Goal: Transaction & Acquisition: Purchase product/service

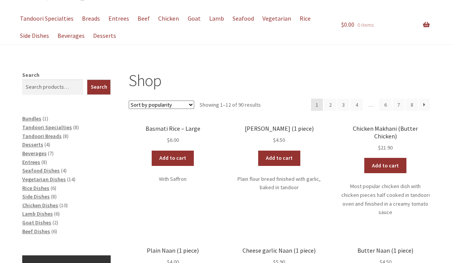
scroll to position [60, 0]
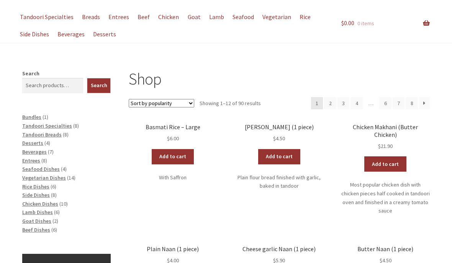
click at [174, 155] on link "Add to cart" at bounding box center [173, 157] width 42 height 15
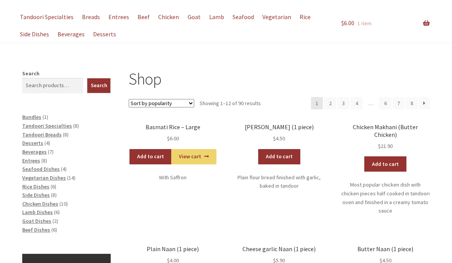
click at [152, 153] on link "Add to cart" at bounding box center [150, 156] width 42 height 15
click at [279, 156] on link "Add to cart" at bounding box center [279, 156] width 42 height 15
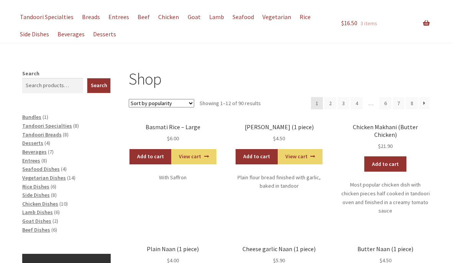
click at [256, 157] on link "Add to cart" at bounding box center [256, 156] width 42 height 15
click at [52, 166] on span "Seafood Dishes" at bounding box center [41, 169] width 38 height 7
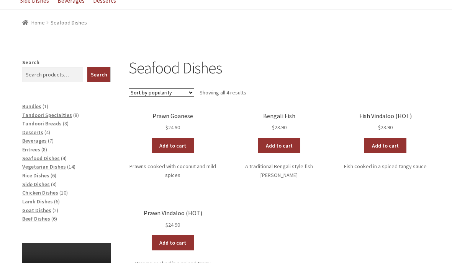
scroll to position [94, 0]
click at [168, 147] on link "Add to cart" at bounding box center [173, 145] width 42 height 15
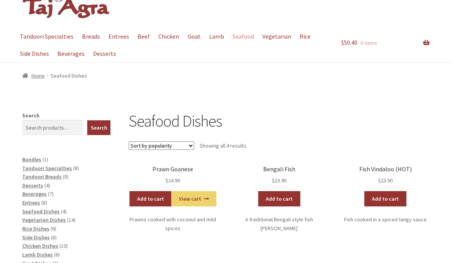
scroll to position [42, 0]
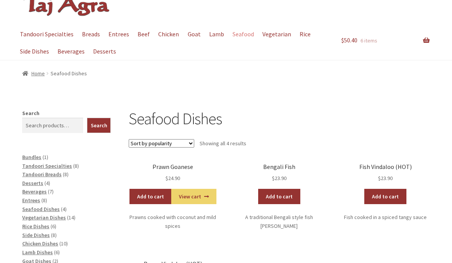
click at [62, 215] on span "Vegetarian Dishes" at bounding box center [44, 218] width 44 height 7
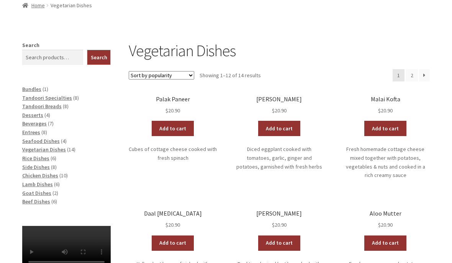
scroll to position [111, 0]
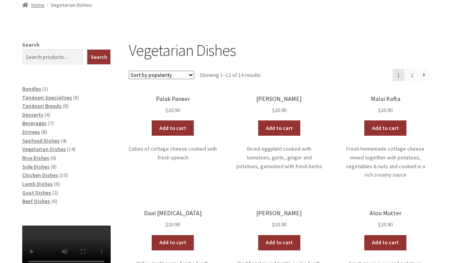
click at [172, 236] on link "Add to cart" at bounding box center [173, 243] width 42 height 15
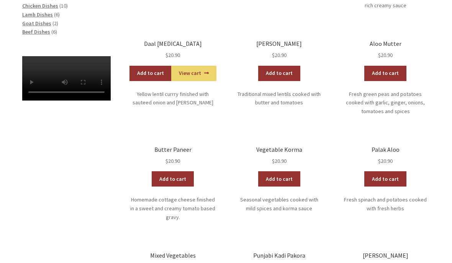
scroll to position [281, 0]
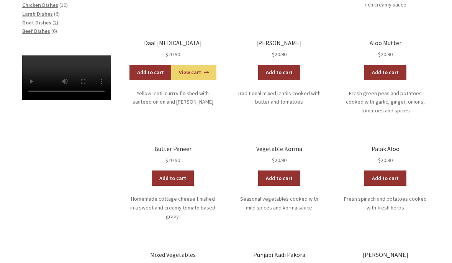
click at [170, 171] on link "Add to cart" at bounding box center [173, 178] width 42 height 15
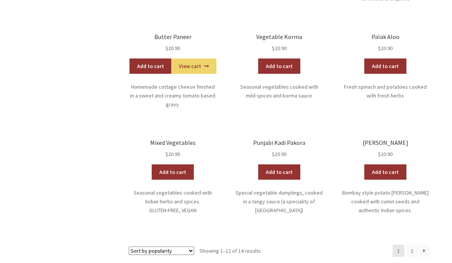
scroll to position [394, 0]
click at [424, 245] on link "→" at bounding box center [424, 251] width 11 height 12
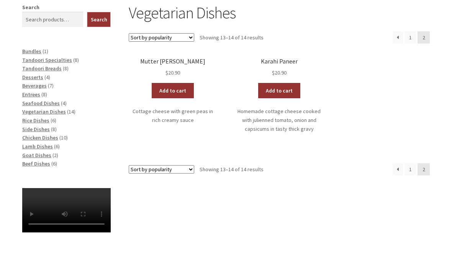
scroll to position [147, 0]
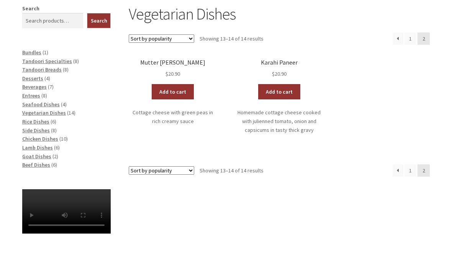
click at [396, 169] on link "←" at bounding box center [397, 171] width 11 height 12
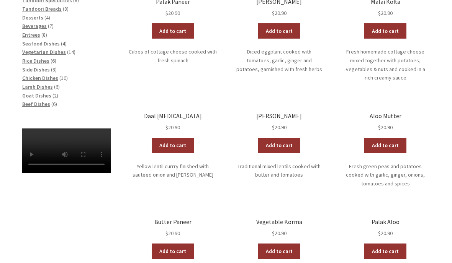
scroll to position [197, 0]
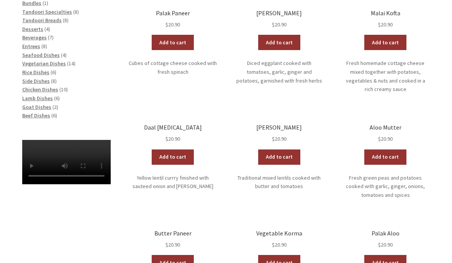
click at [386, 150] on link "Add to cart" at bounding box center [385, 157] width 42 height 15
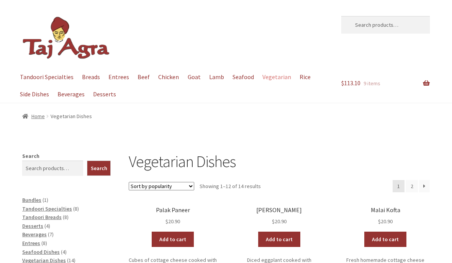
scroll to position [132, 0]
click at [42, 232] on span "Beverages" at bounding box center [34, 234] width 24 height 7
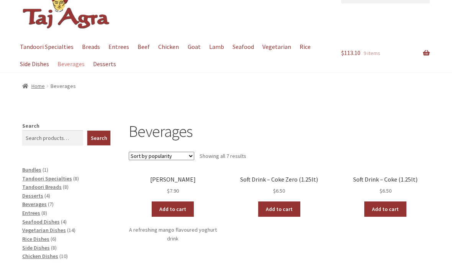
scroll to position [29, 0]
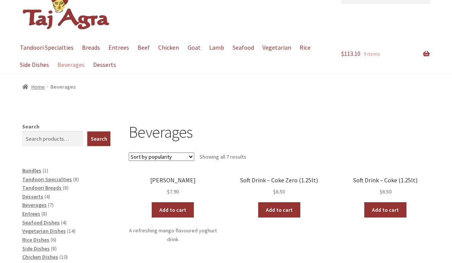
click at [173, 207] on link "Add to cart" at bounding box center [173, 209] width 42 height 15
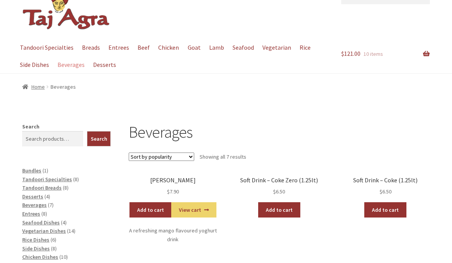
click at [44, 245] on span "Side Dishes" at bounding box center [36, 248] width 28 height 7
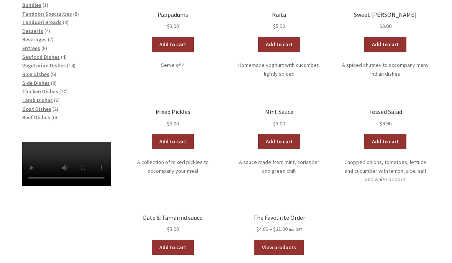
scroll to position [195, 0]
click at [175, 142] on link "Add to cart" at bounding box center [173, 141] width 42 height 15
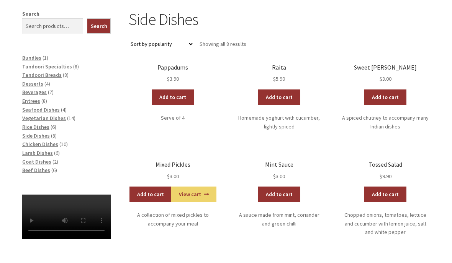
scroll to position [142, 0]
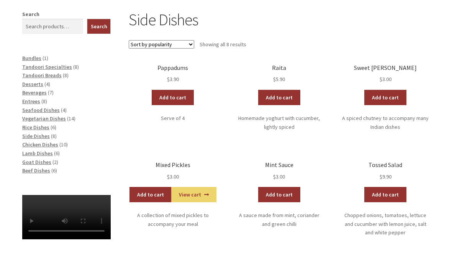
click at [38, 99] on span "Entrees" at bounding box center [31, 101] width 18 height 7
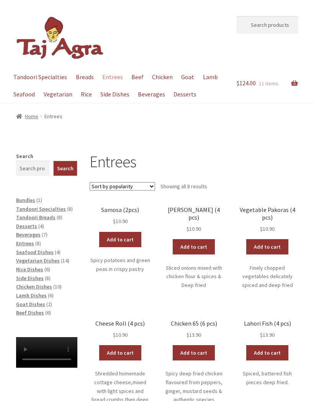
scroll to position [272, 0]
click at [41, 263] on span "Rice Dishes" at bounding box center [29, 269] width 27 height 7
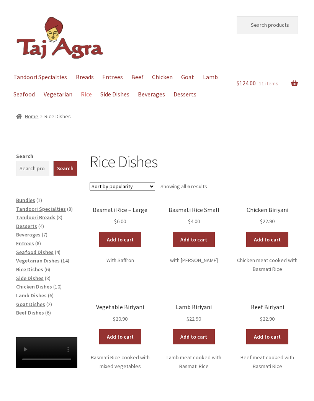
click at [273, 238] on link "Add to cart" at bounding box center [267, 239] width 42 height 15
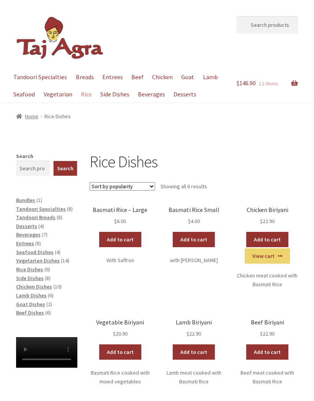
click at [266, 255] on link "View cart" at bounding box center [267, 255] width 45 height 15
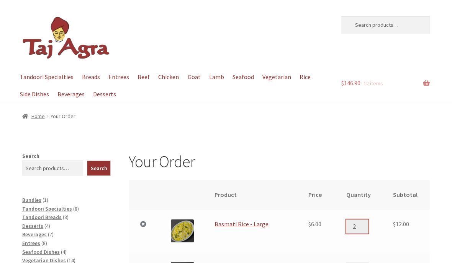
click at [313, 225] on input "2" at bounding box center [357, 227] width 22 height 14
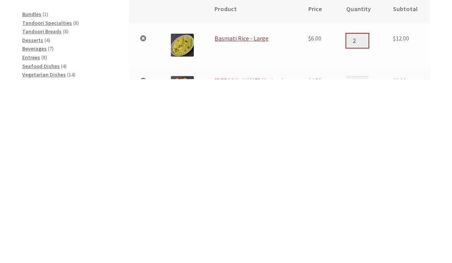
click at [313, 218] on input "2" at bounding box center [357, 225] width 22 height 14
type input "1"
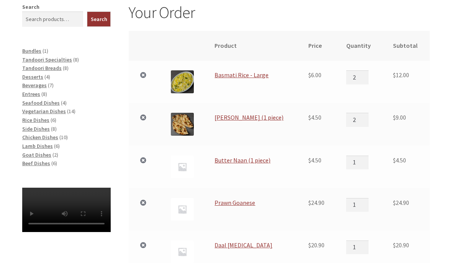
scroll to position [149, 0]
click at [144, 75] on link "×" at bounding box center [143, 76] width 10 height 10
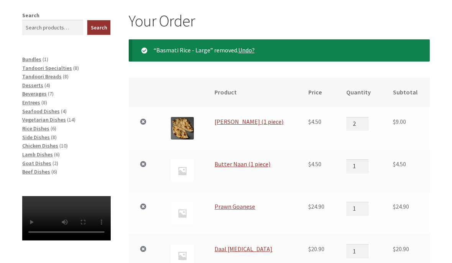
scroll to position [140, 0]
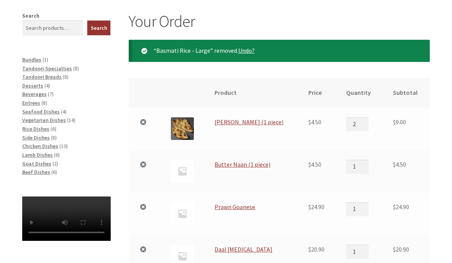
click at [246, 47] on link "Undo?" at bounding box center [246, 51] width 16 height 8
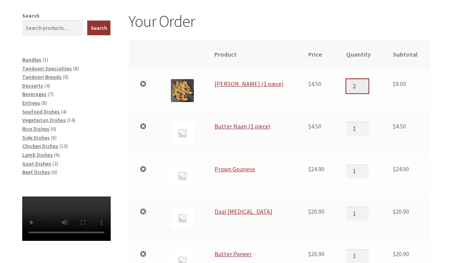
click at [358, 83] on input "2" at bounding box center [357, 86] width 22 height 14
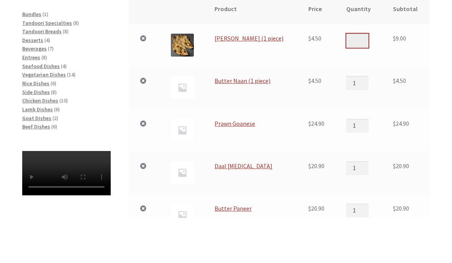
type input "1"
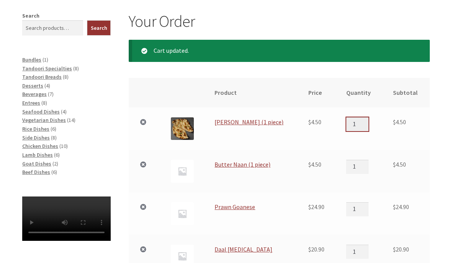
click at [361, 122] on input "1" at bounding box center [357, 125] width 22 height 14
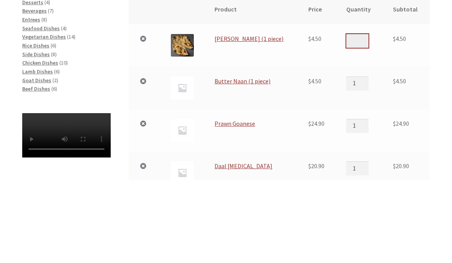
type input "2"
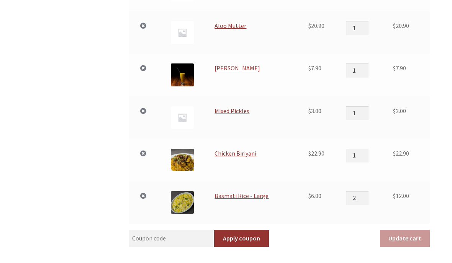
scroll to position [450, 0]
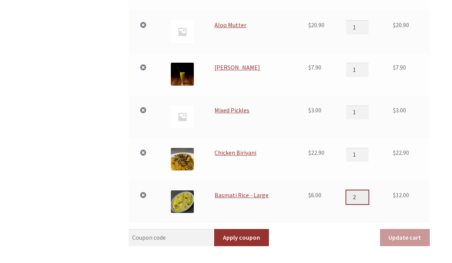
click at [358, 196] on input "2" at bounding box center [357, 198] width 22 height 14
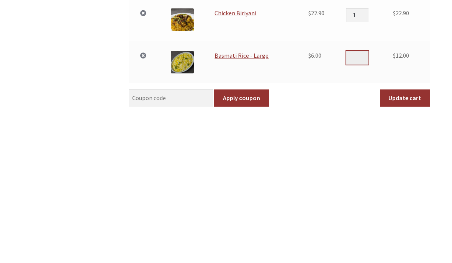
type input "1"
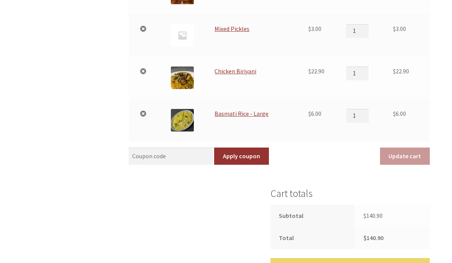
scroll to position [553, 0]
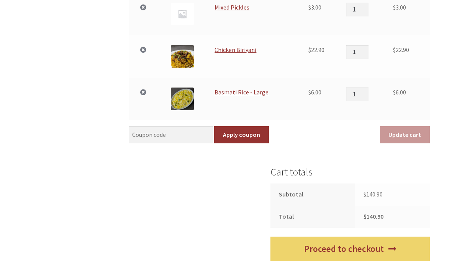
click at [354, 250] on link "Proceed to checkout" at bounding box center [349, 249] width 159 height 25
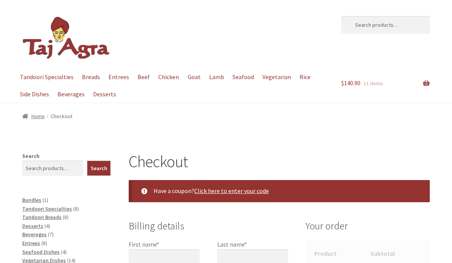
select select "ACT"
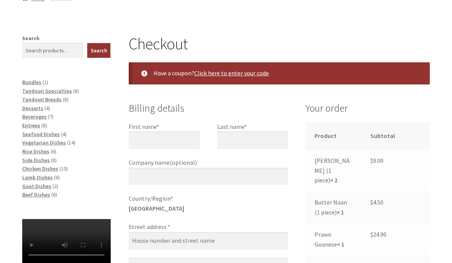
scroll to position [113, 0]
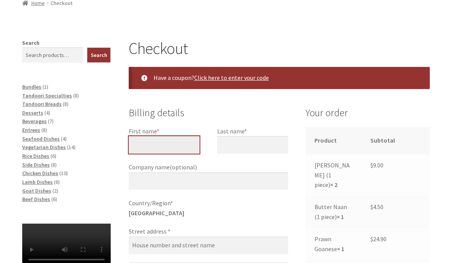
click at [160, 146] on input "First name *" at bounding box center [164, 145] width 71 height 18
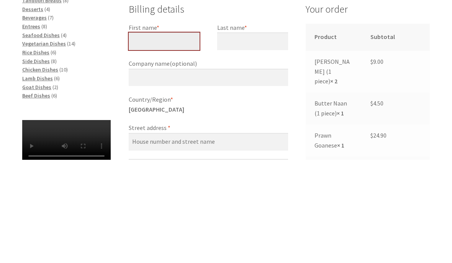
type input "Phil"
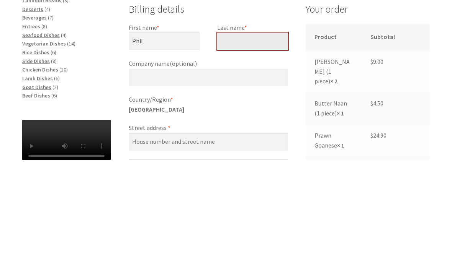
type input "Hurle"
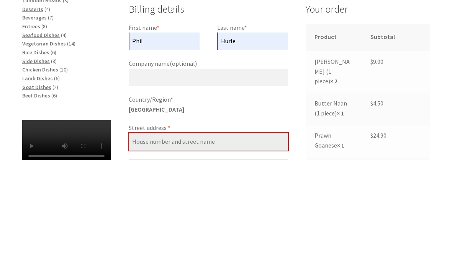
type input "[STREET_ADDRESS][PERSON_NAME]"
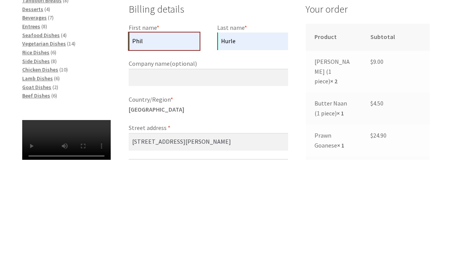
scroll to position [217, 0]
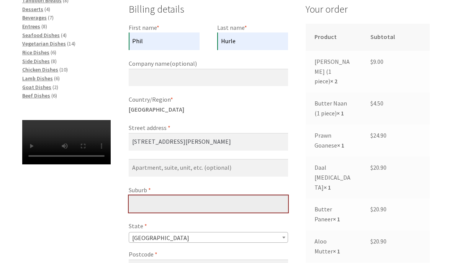
type input "DICKSON"
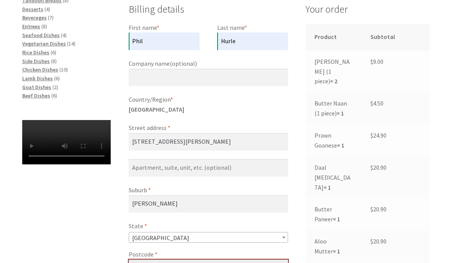
type input "2602"
type input "[PHONE_NUMBER]"
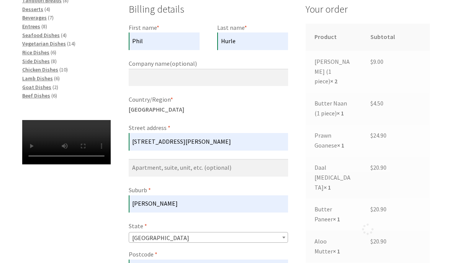
type input "[EMAIL_ADDRESS][DOMAIN_NAME]"
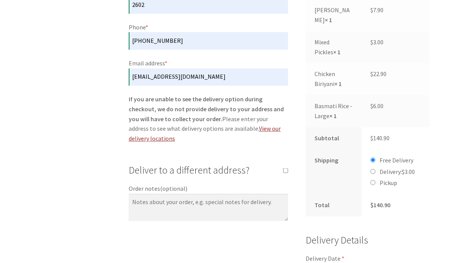
scroll to position [482, 0]
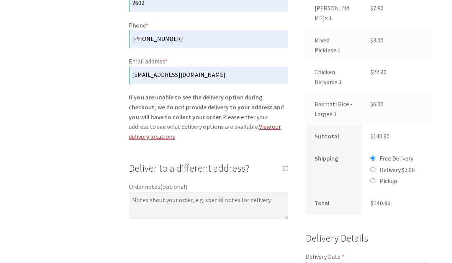
click at [373, 168] on input "Delivery: $ 3.00" at bounding box center [372, 170] width 5 height 5
radio input "true"
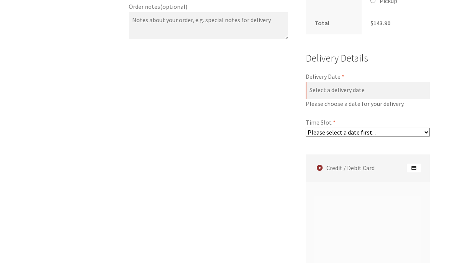
scroll to position [672, 0]
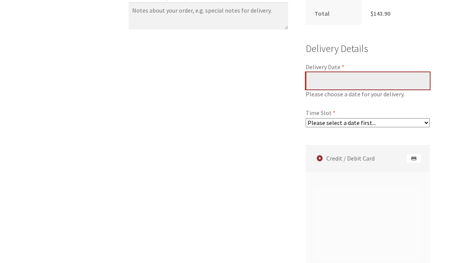
click at [343, 72] on input "Delivery Date *" at bounding box center [367, 81] width 124 height 18
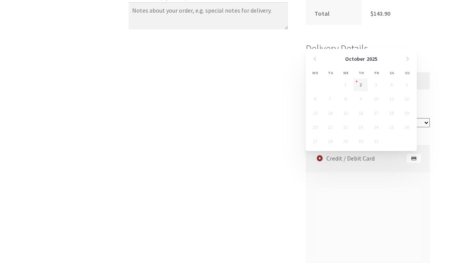
click at [360, 87] on link "2" at bounding box center [360, 84] width 14 height 13
type input "[DATE]"
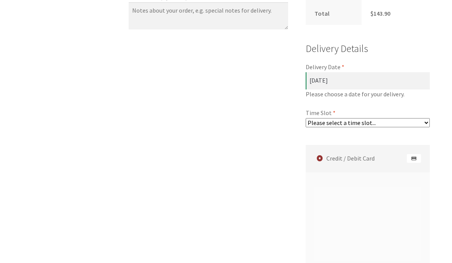
click at [375, 118] on select "Please select a time slot... 06:55 PM - 07:25 PM 07:25 PM - 07:55 PM 07:55 PM -…" at bounding box center [367, 122] width 124 height 9
select select "60c2ef62db861/2|0.00"
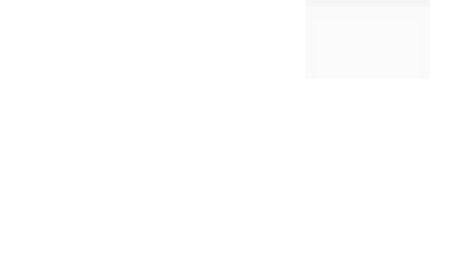
scroll to position [838, 0]
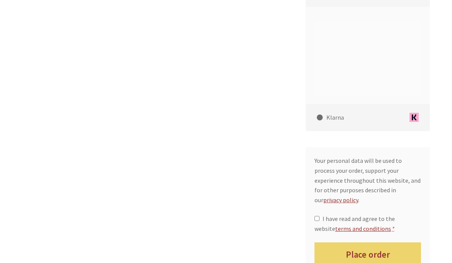
click at [318, 216] on input "I have read and agree to the website terms and conditions *" at bounding box center [316, 218] width 5 height 5
checkbox input "true"
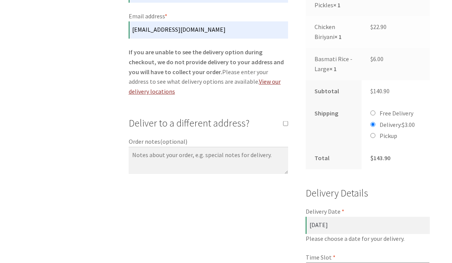
scroll to position [527, 0]
click at [374, 111] on input "Free Delivery" at bounding box center [372, 113] width 5 height 5
radio input "true"
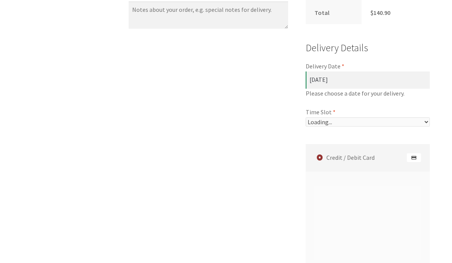
select select "60c2ef62db861/2|0.00"
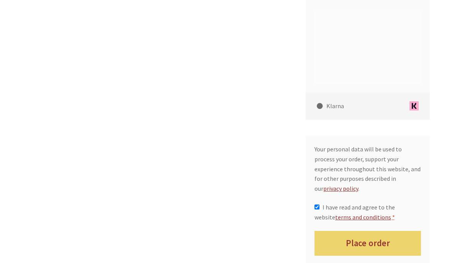
scroll to position [865, 0]
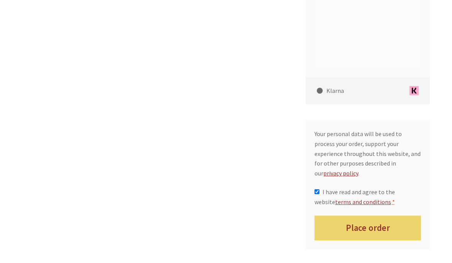
click at [373, 216] on button "Place order" at bounding box center [367, 228] width 107 height 25
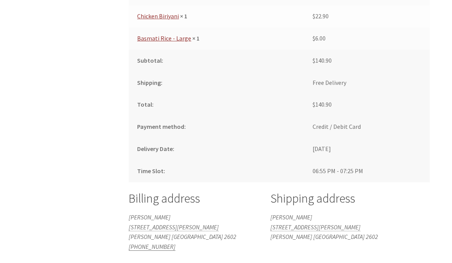
scroll to position [581, 0]
